Goal: Task Accomplishment & Management: Use online tool/utility

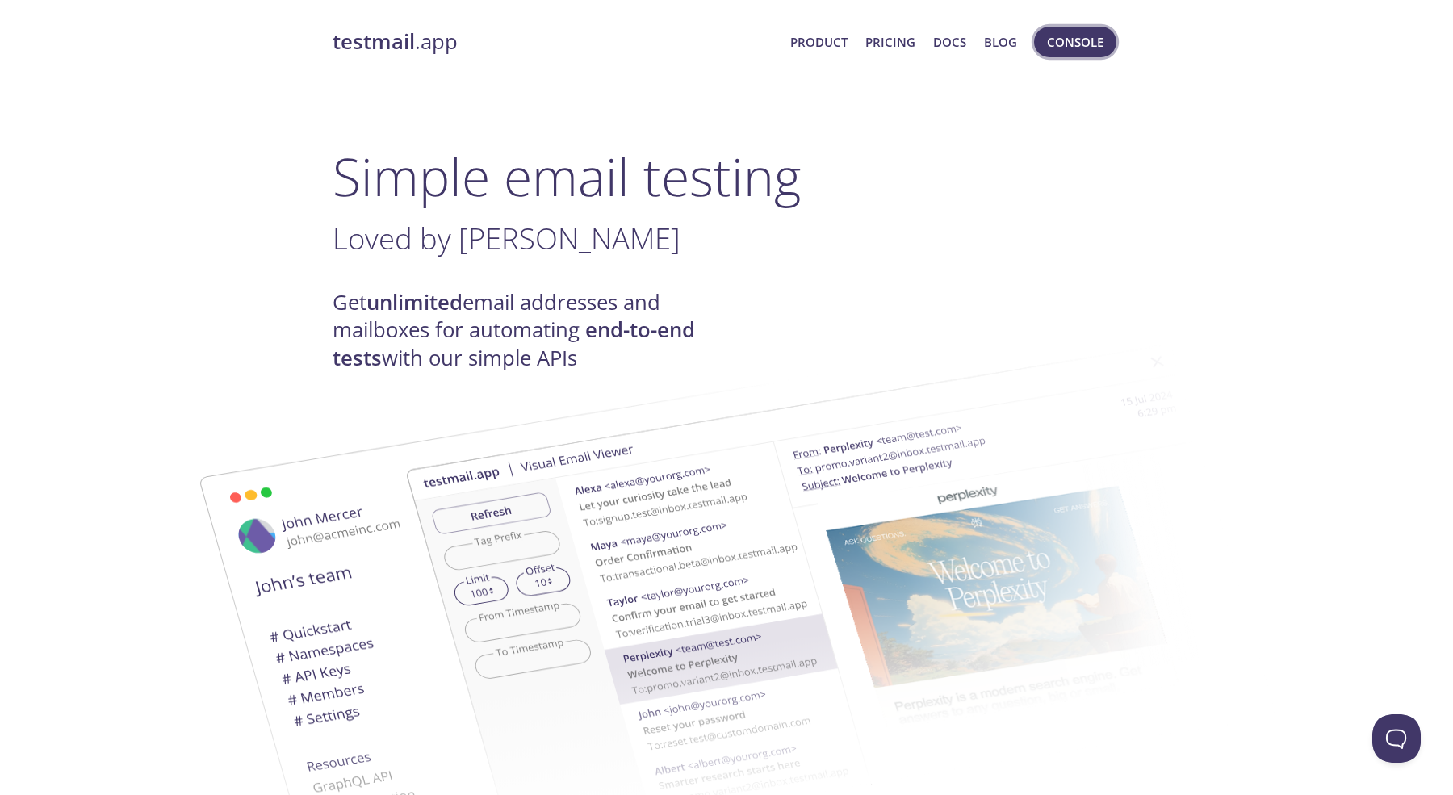
click at [1068, 40] on span "Console" at bounding box center [1075, 41] width 56 height 21
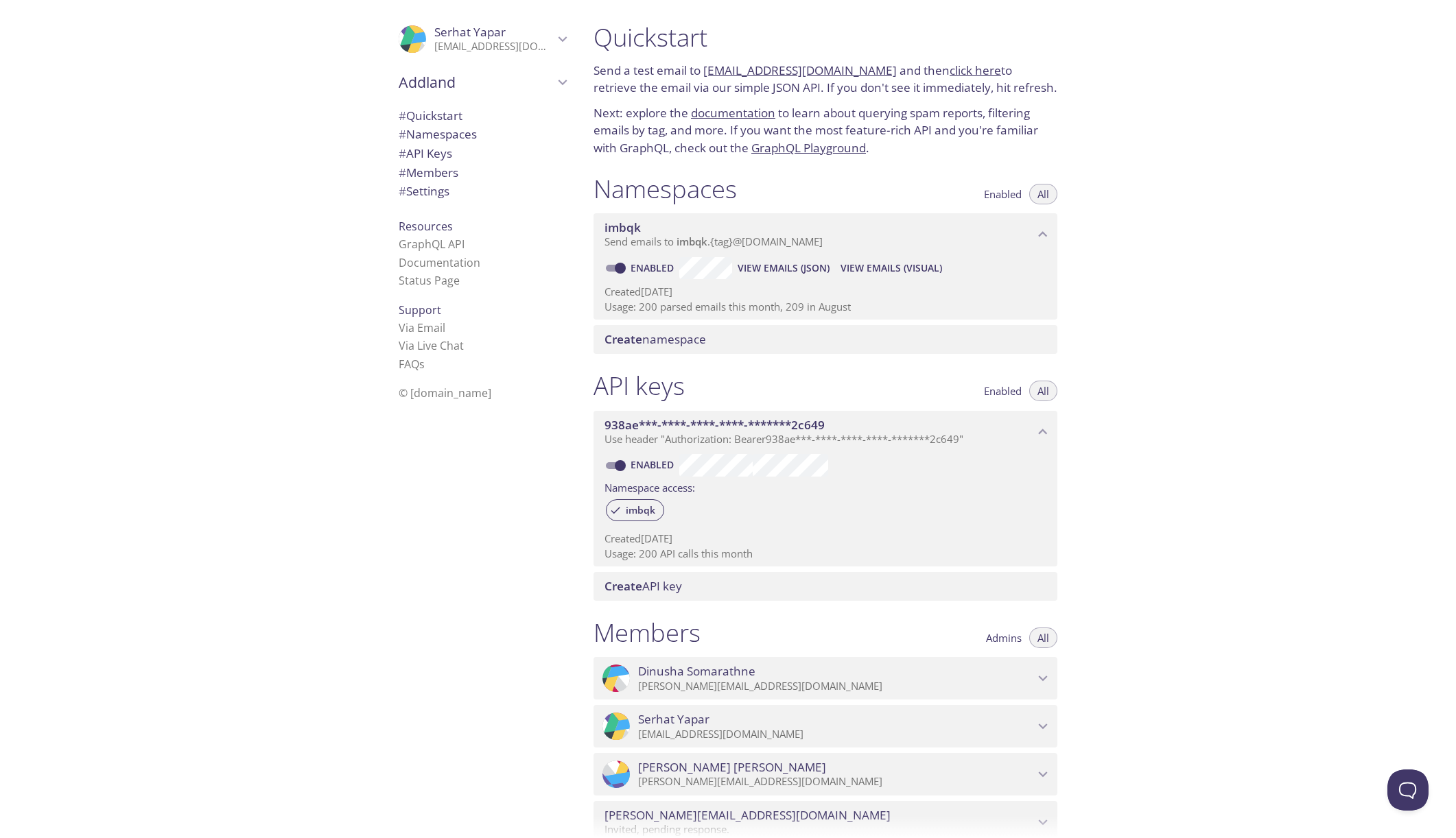
click at [431, 135] on span "# Namespaces" at bounding box center [438, 134] width 78 height 16
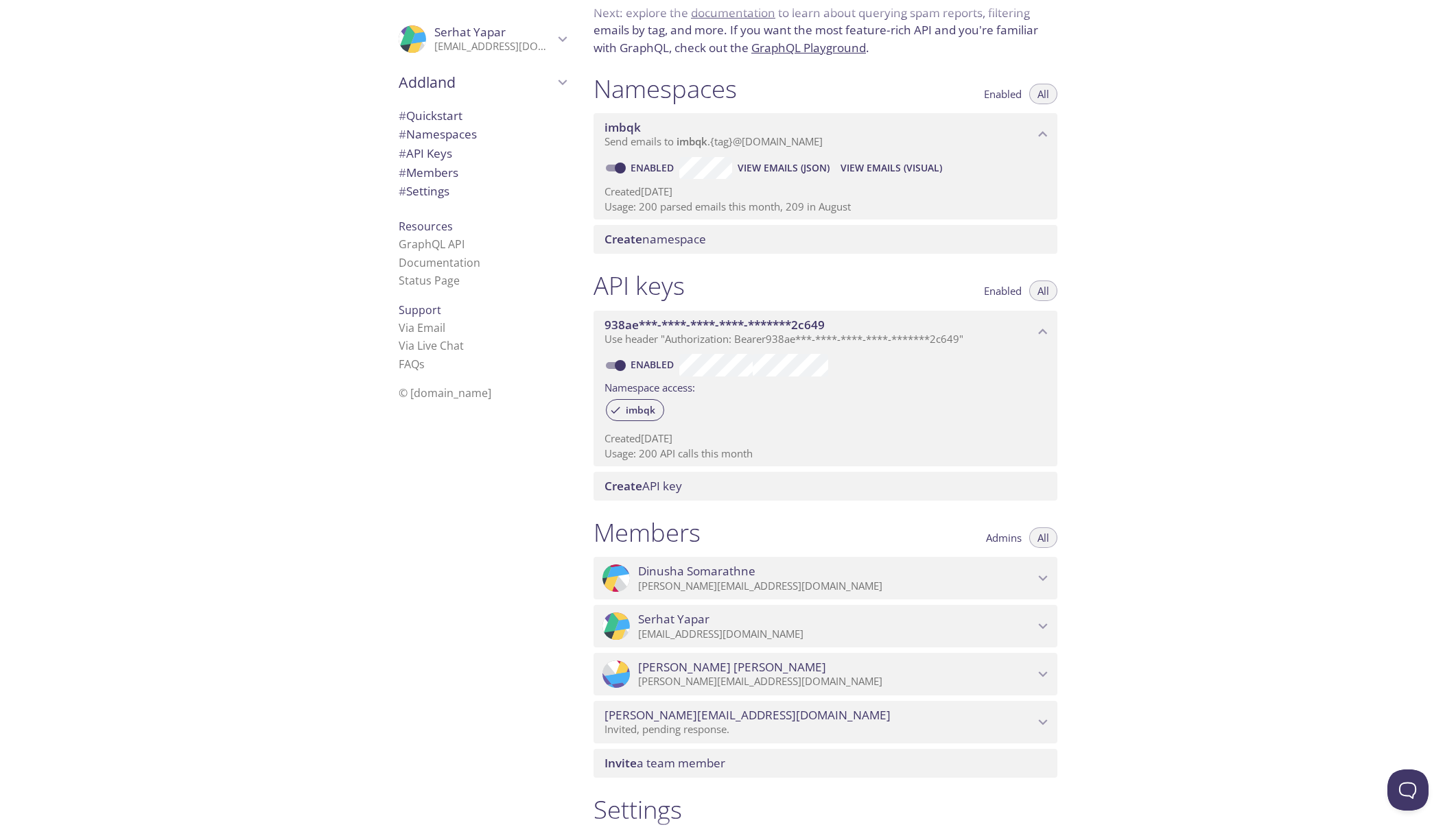
scroll to position [142, 0]
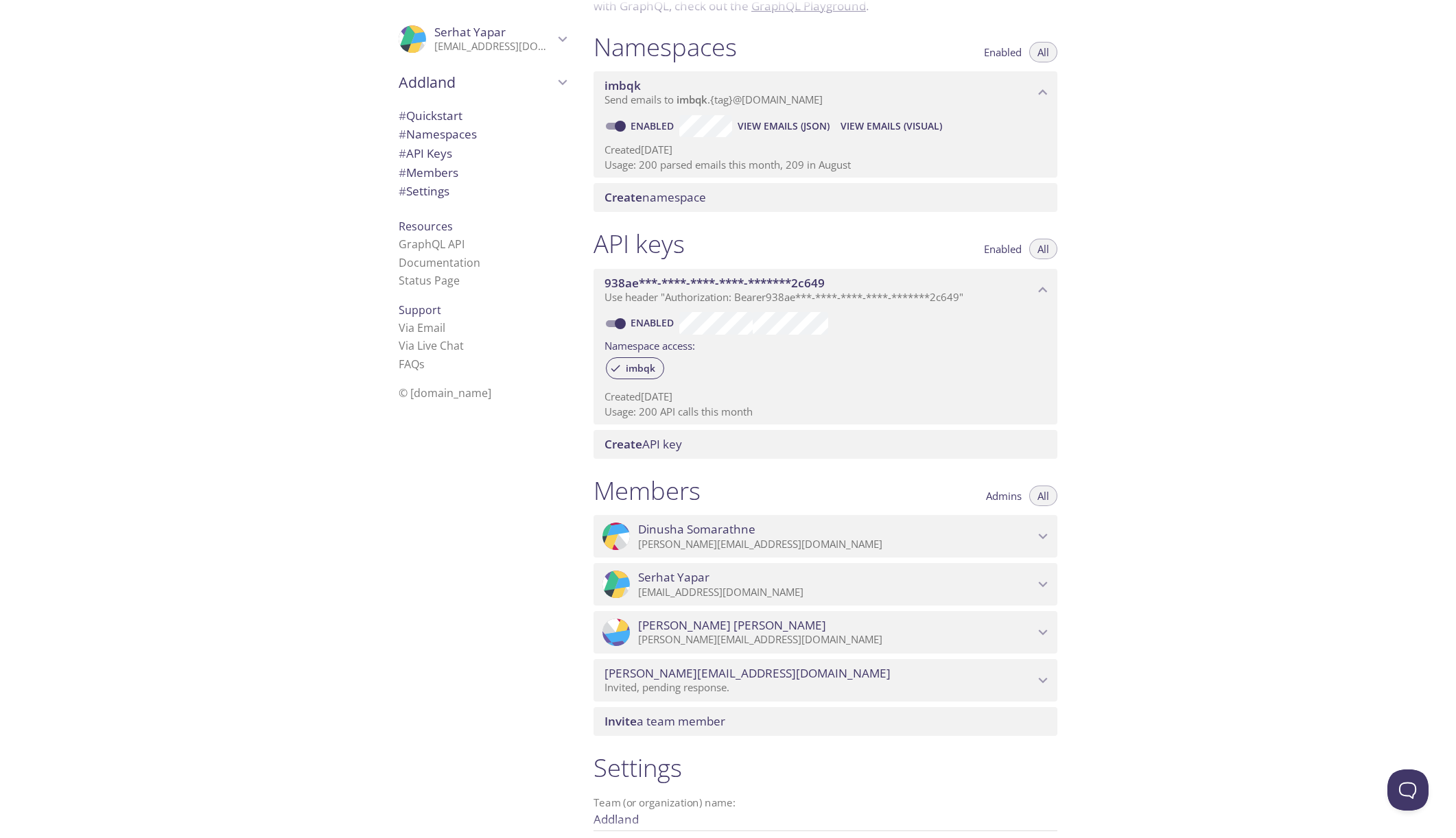
click at [901, 122] on span "View Emails (Visual)" at bounding box center [891, 126] width 101 height 16
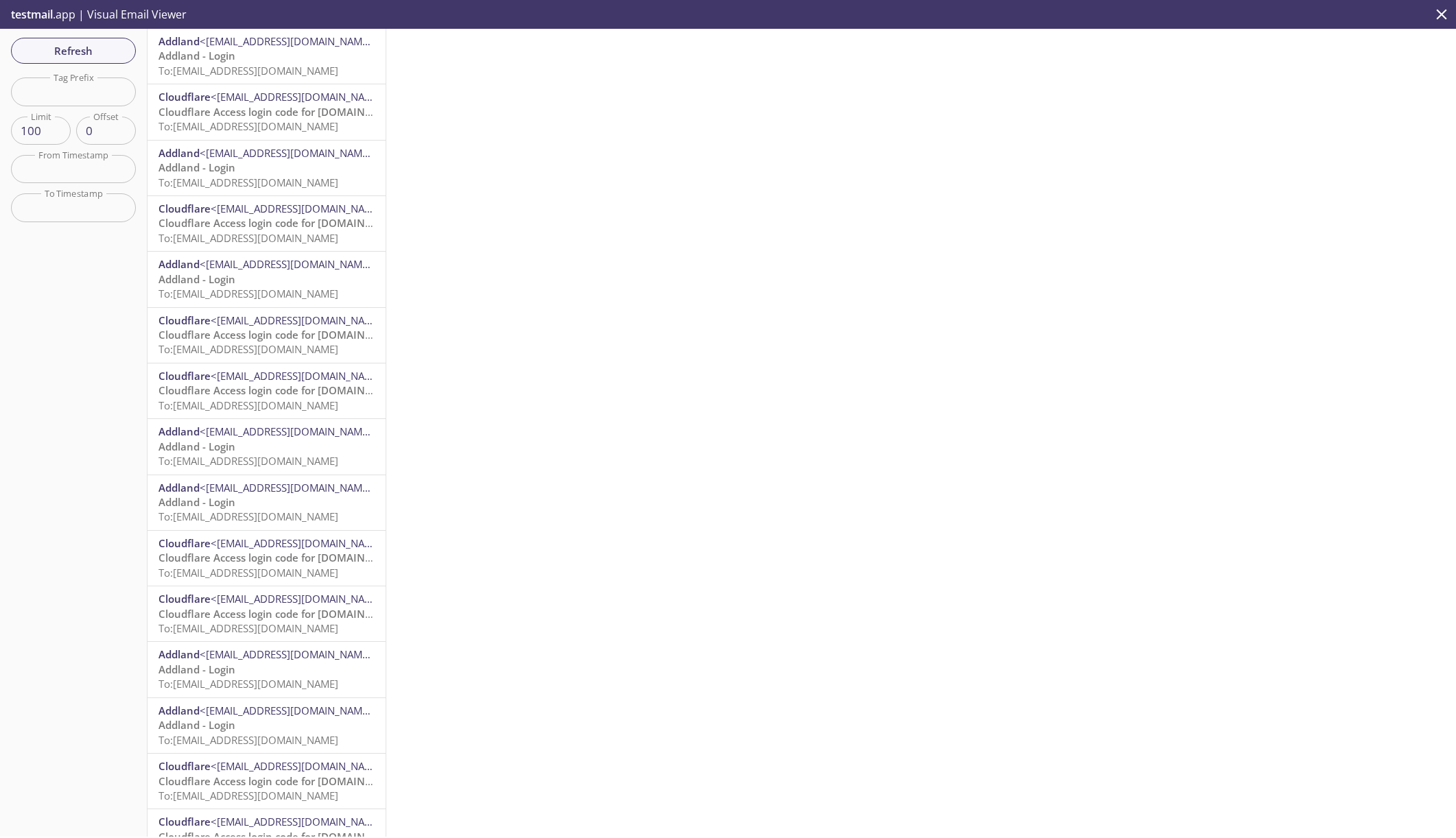
click at [285, 62] on p "Addland - Login To: [EMAIL_ADDRESS][DOMAIN_NAME]" at bounding box center [266, 63] width 216 height 30
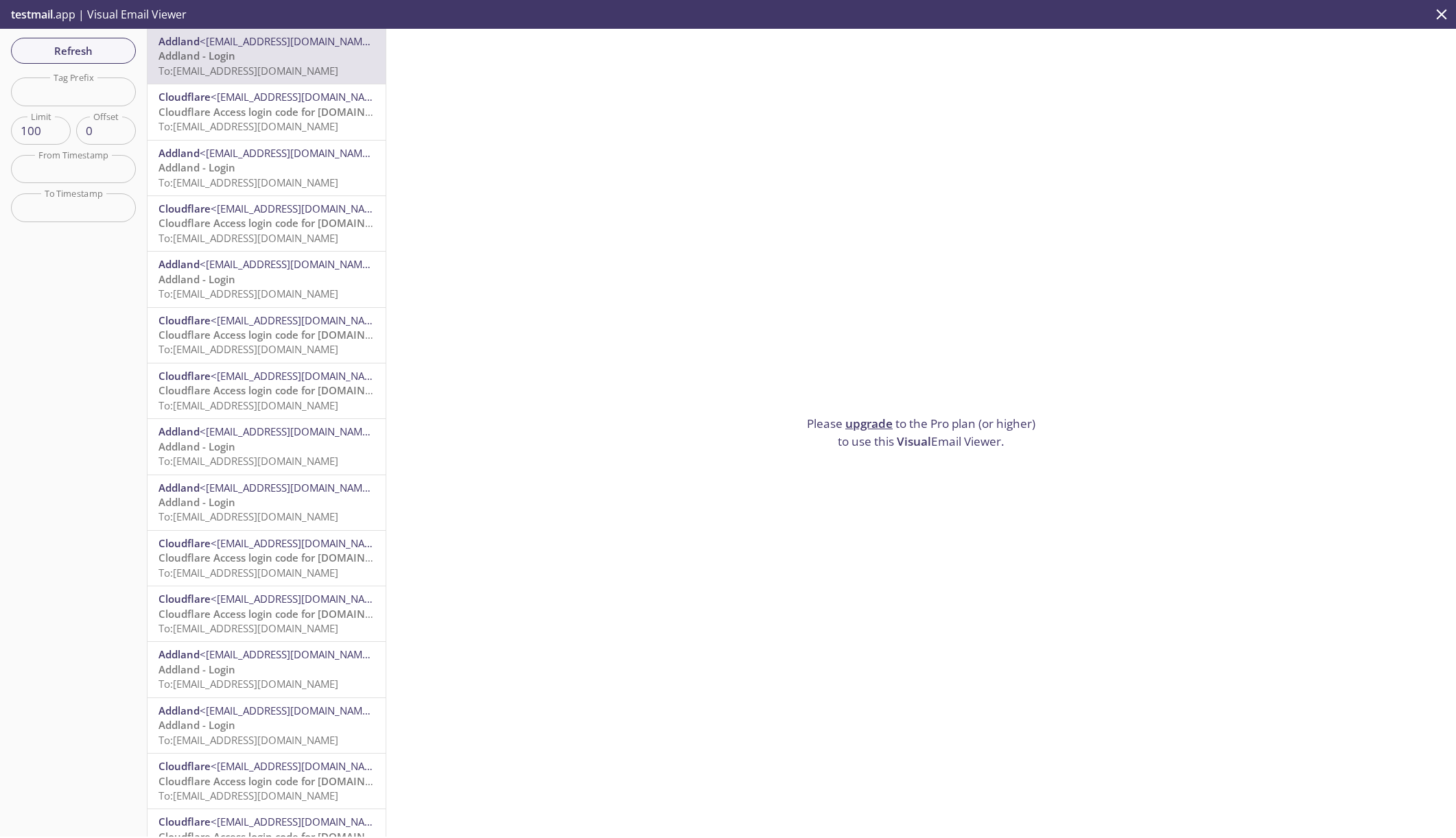
click at [287, 105] on span "Cloudflare Access login code for [DOMAIN_NAME]" at bounding box center [280, 111] width 244 height 14
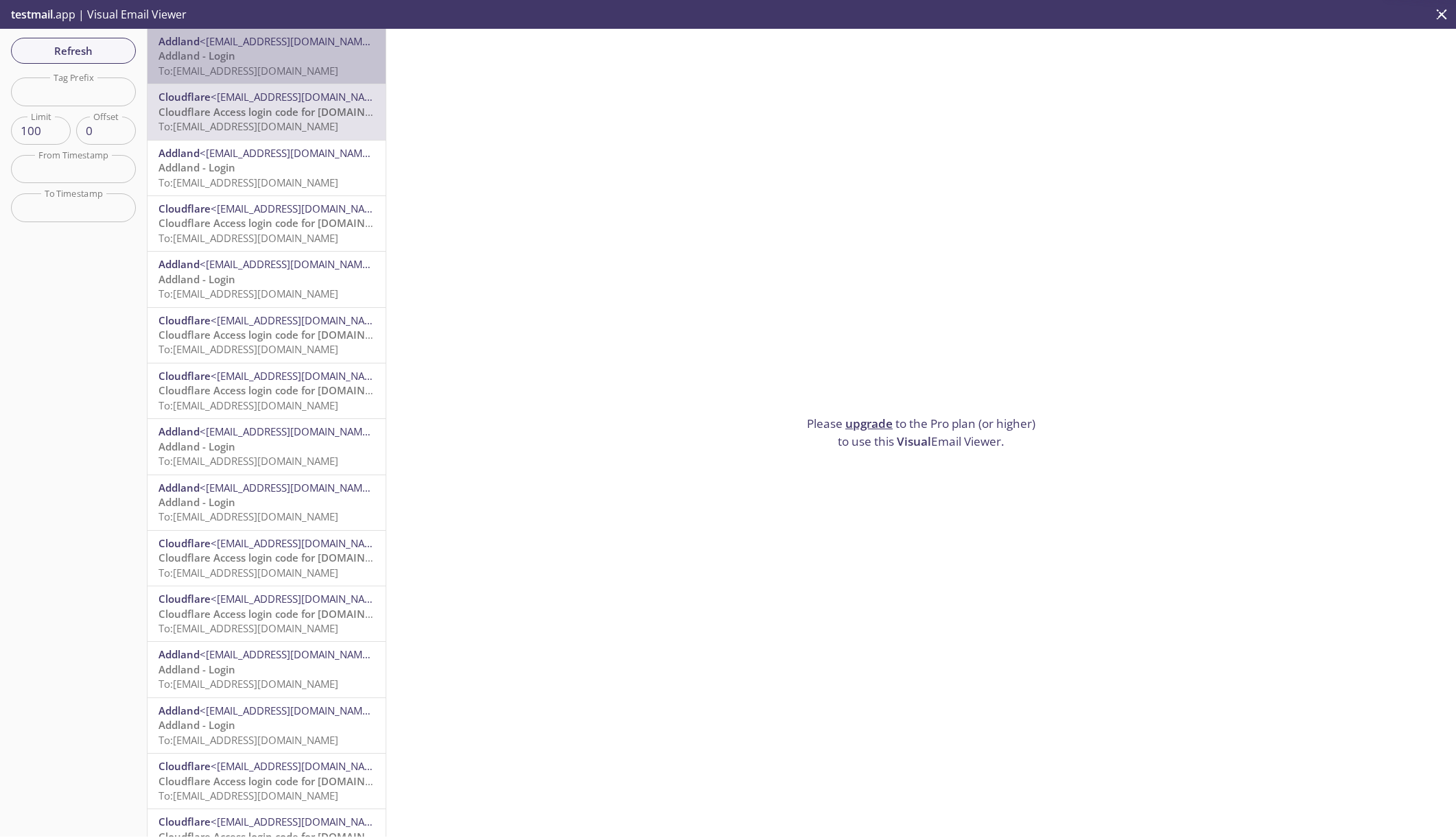
click at [300, 55] on p "Addland - Login To: [EMAIL_ADDRESS][DOMAIN_NAME]" at bounding box center [266, 63] width 216 height 30
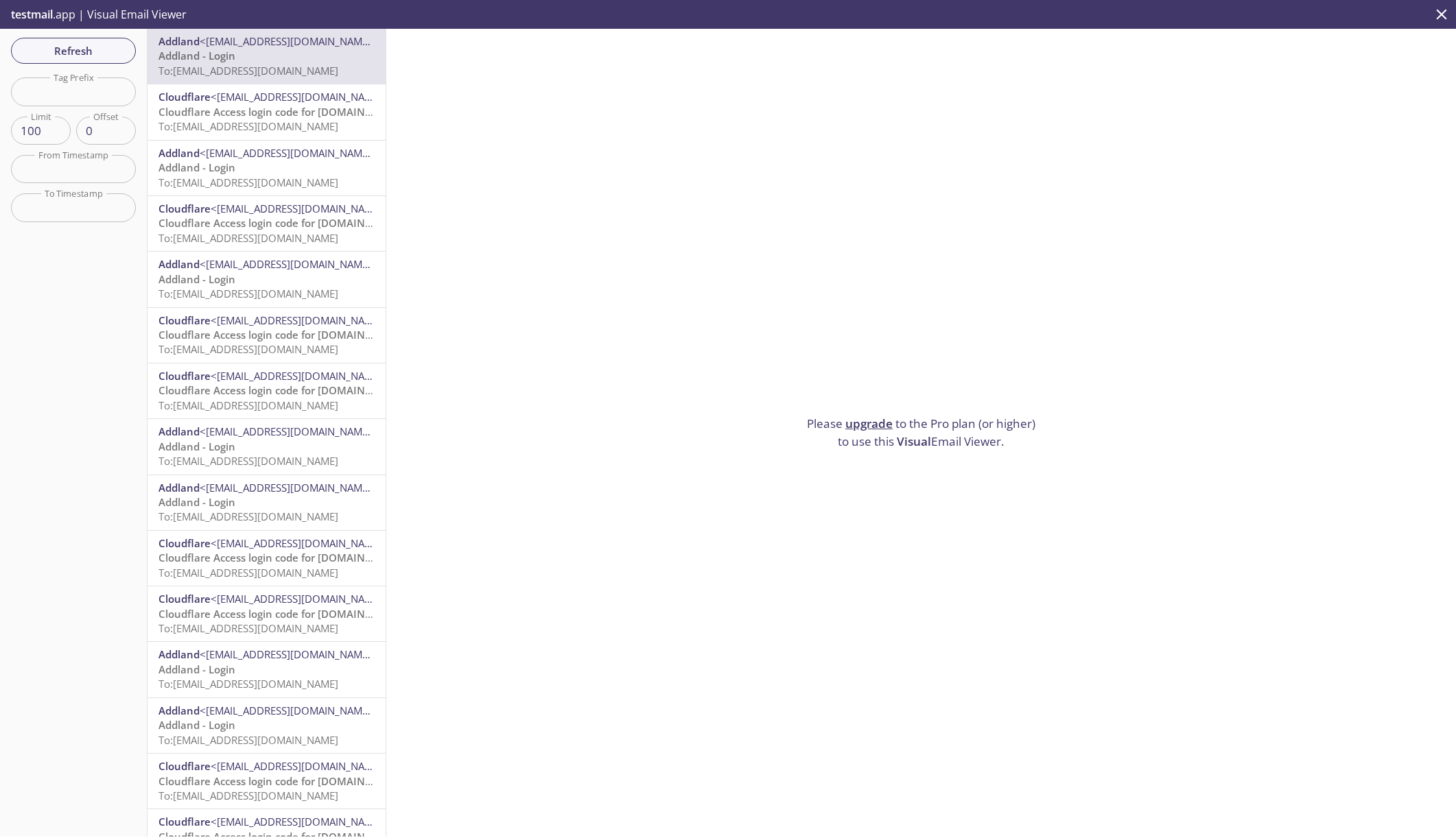
click at [314, 173] on p "Addland - Login To: [EMAIL_ADDRESS][DOMAIN_NAME]" at bounding box center [266, 175] width 216 height 30
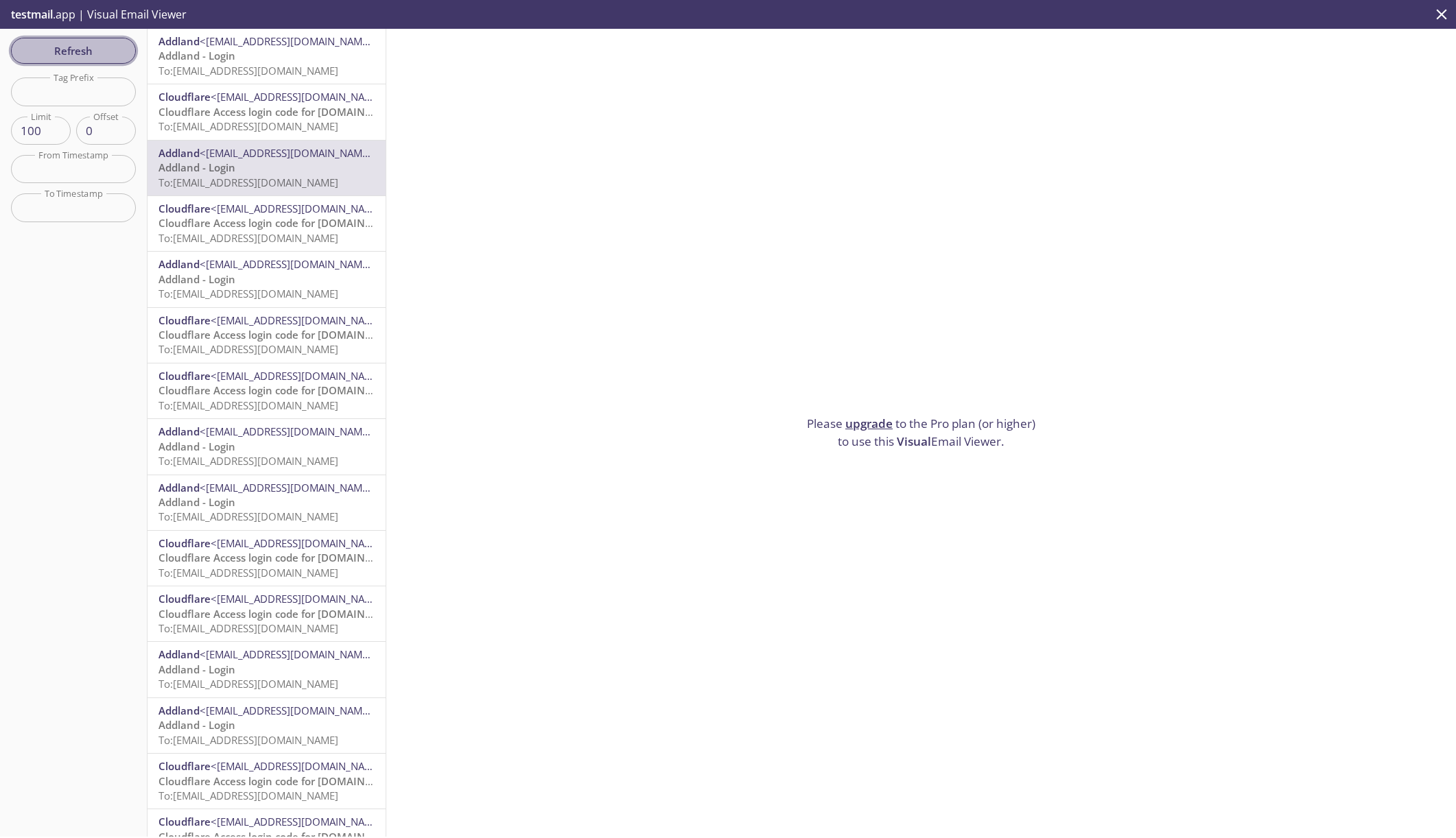
click at [74, 58] on span "Refresh" at bounding box center [73, 50] width 103 height 18
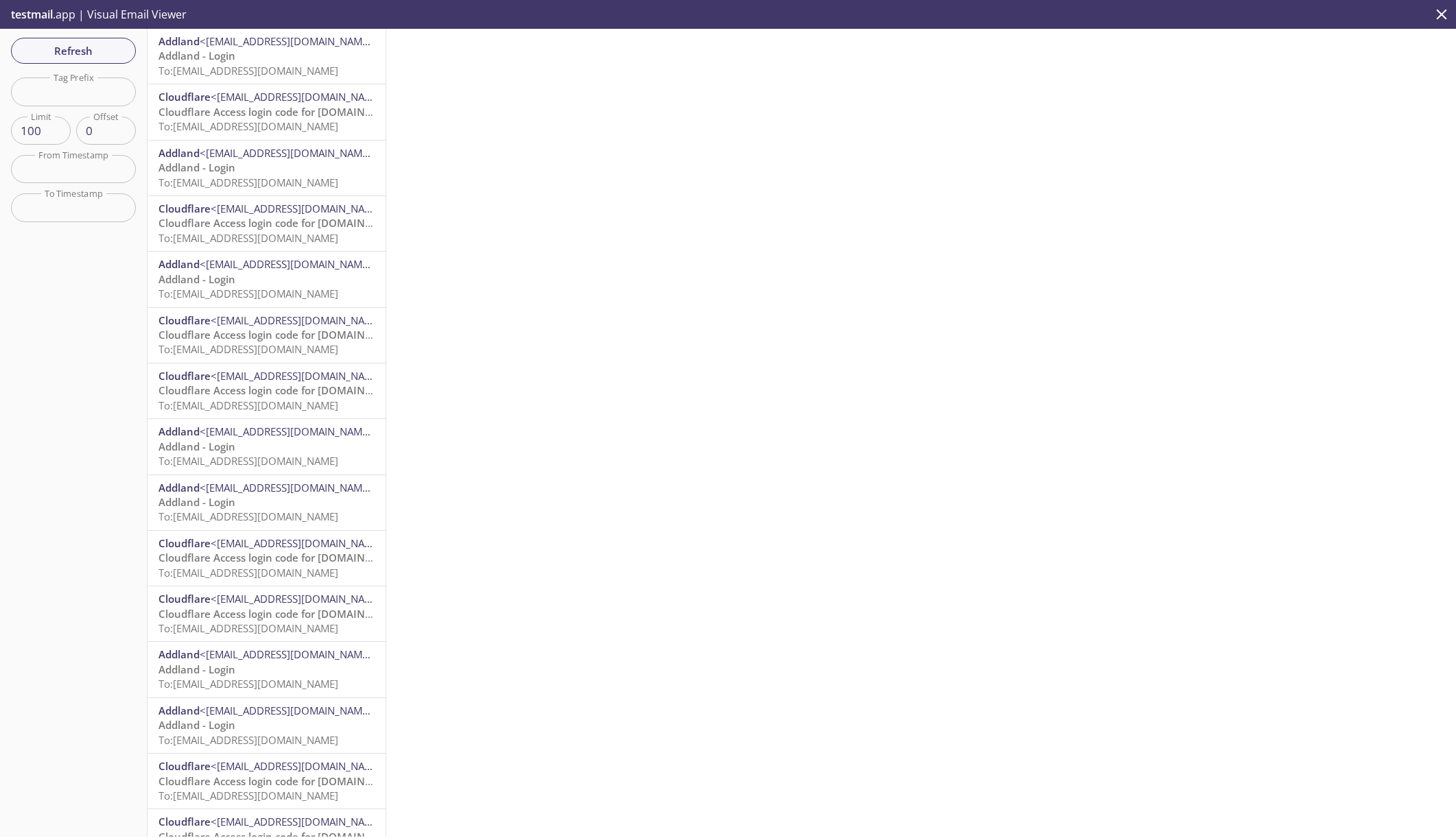
click at [303, 80] on div "[PERSON_NAME] <[EMAIL_ADDRESS][DOMAIN_NAME]> Addland - Login To: [EMAIL_ADDRESS…" at bounding box center [267, 56] width 238 height 55
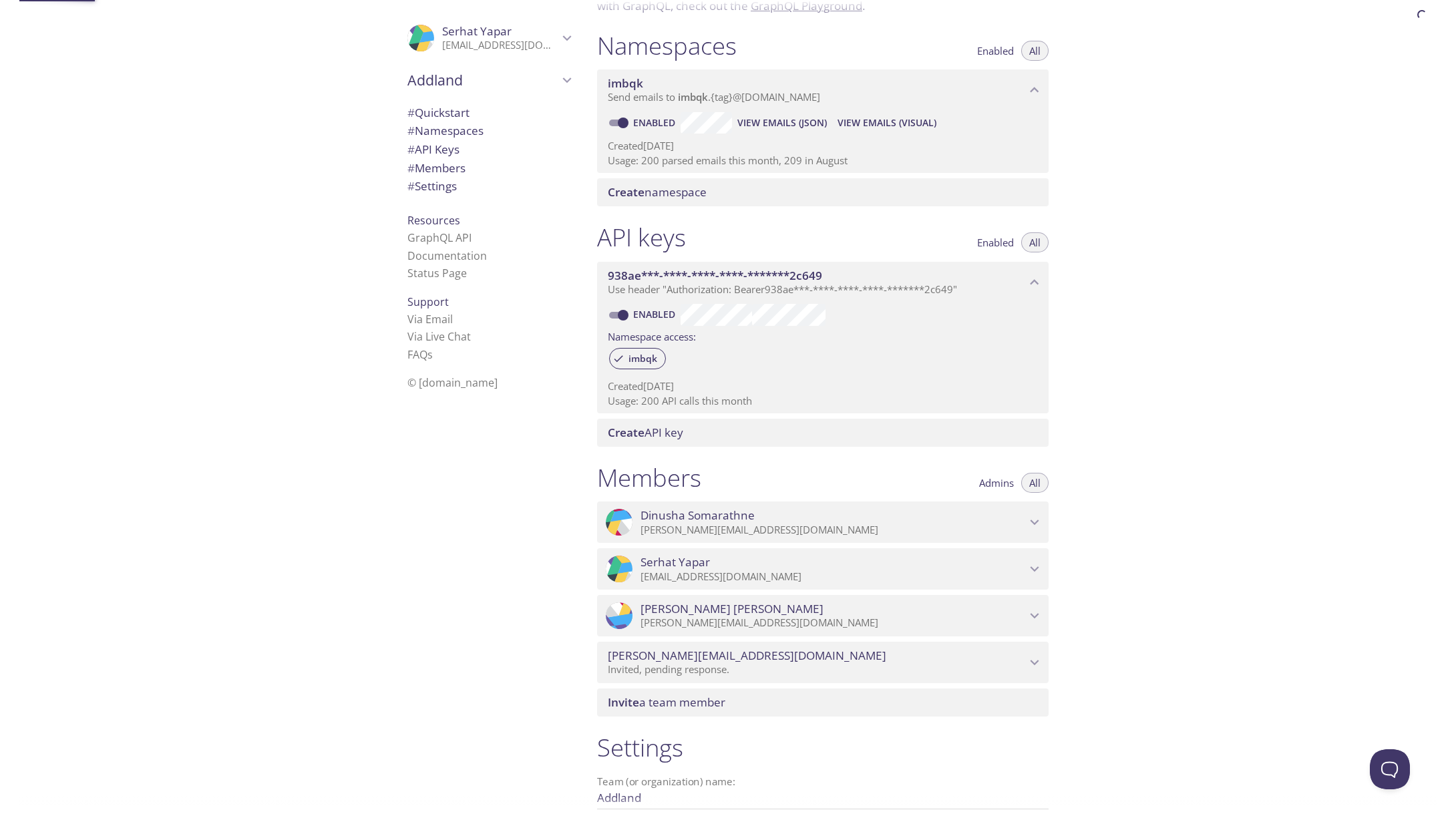
scroll to position [169, 0]
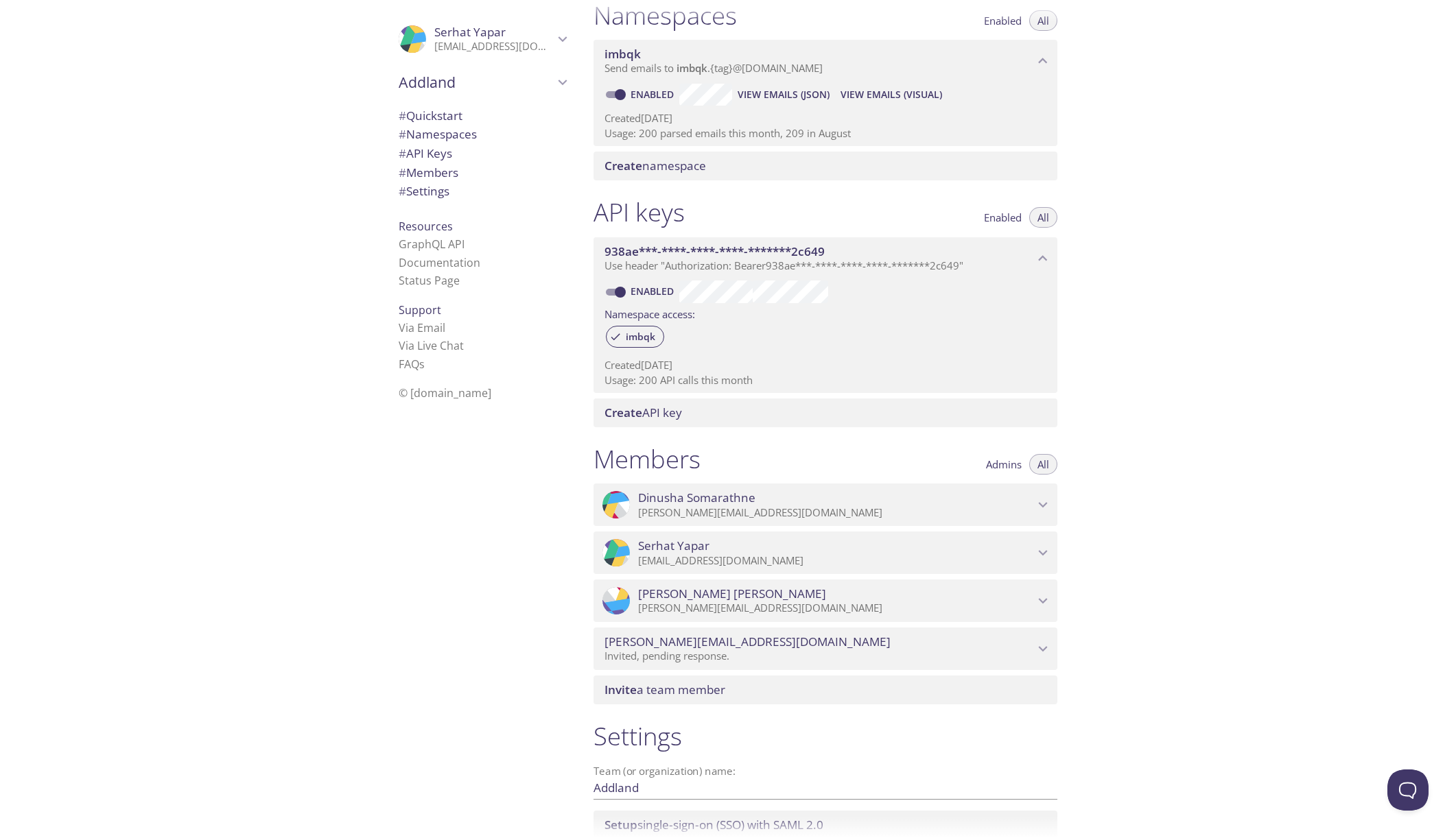
click at [859, 91] on span "View Emails (Visual)" at bounding box center [891, 94] width 101 height 16
click at [796, 93] on span "View Emails (JSON)" at bounding box center [784, 94] width 92 height 16
click at [205, 289] on div ".cls-1 { fill: #6d5ca8; } .cls-2 { fill: #3fc191; } .cls-3 { fill: #3b4752; } .…" at bounding box center [291, 419] width 582 height 838
